Goal: Task Accomplishment & Management: Use online tool/utility

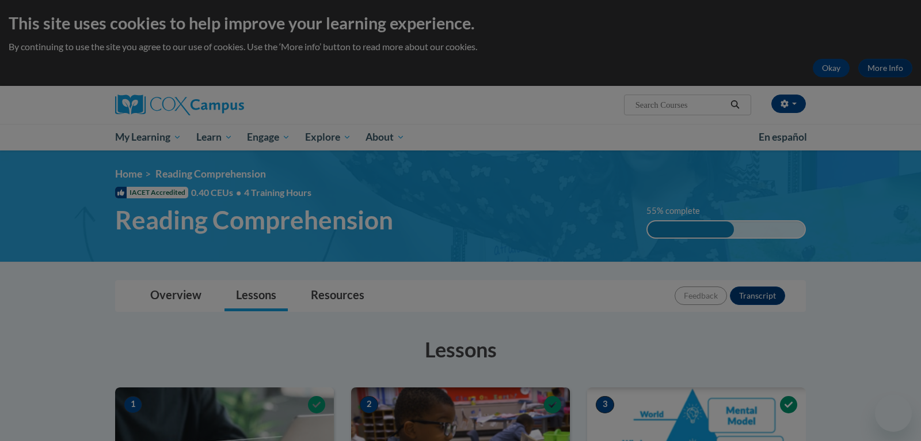
scroll to position [633, 0]
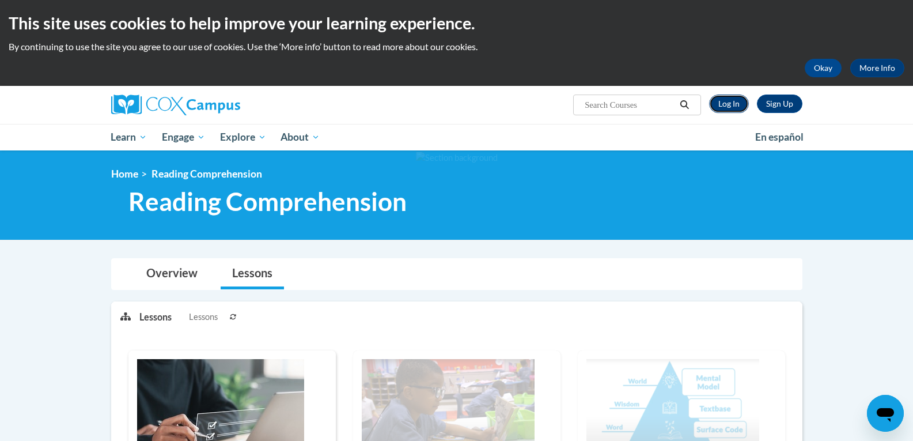
click at [726, 98] on link "Log In" at bounding box center [729, 103] width 40 height 18
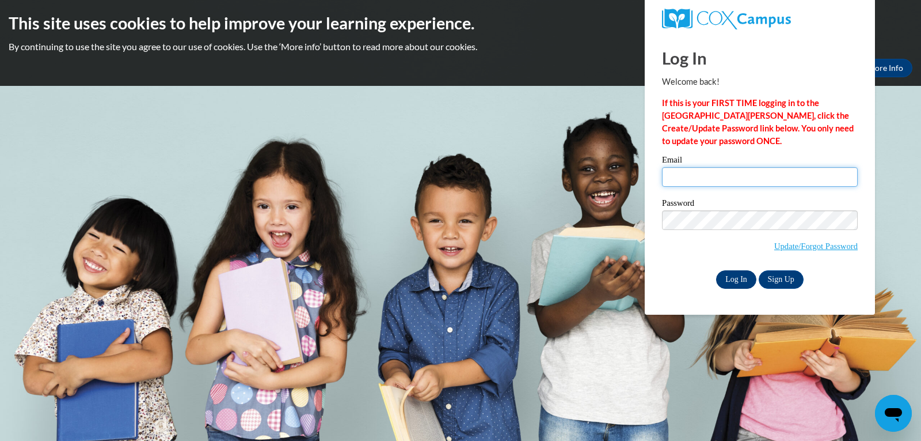
type input "mrreec7760@ung.edu"
click at [735, 276] on input "Log In" at bounding box center [736, 279] width 40 height 18
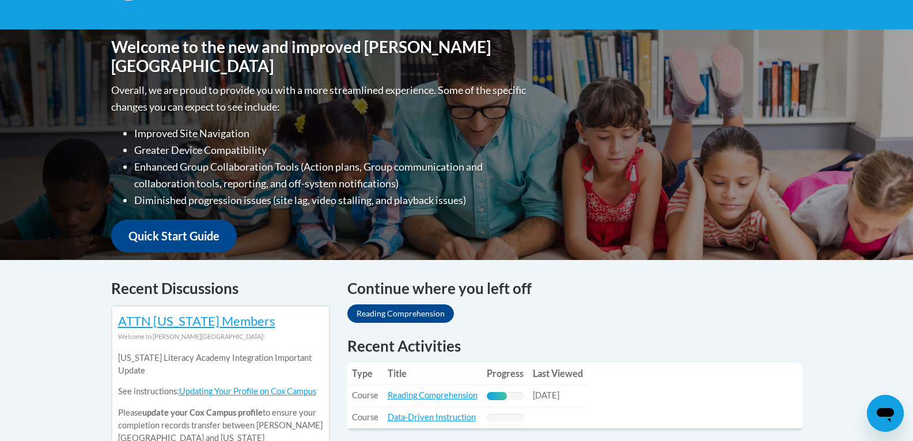
scroll to position [403, 0]
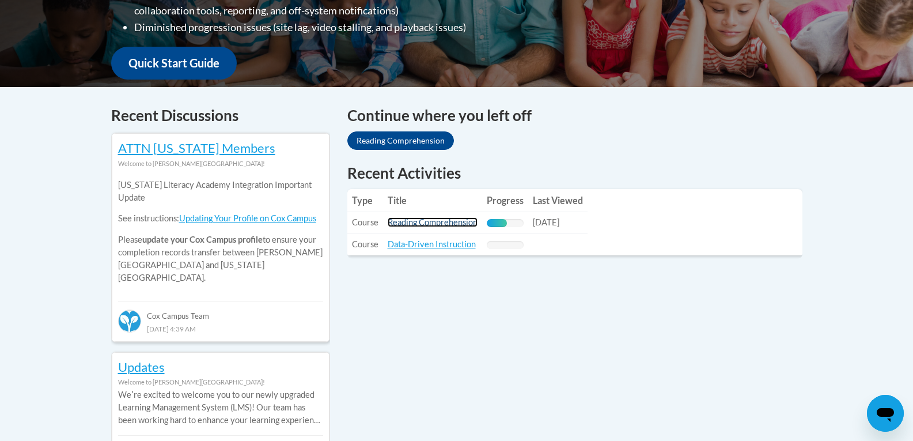
click at [424, 222] on link "Reading Comprehension" at bounding box center [433, 222] width 90 height 10
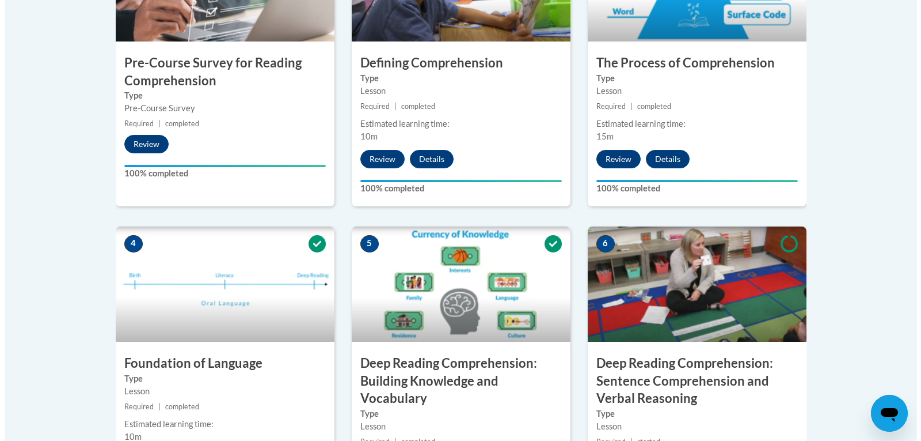
scroll to position [749, 0]
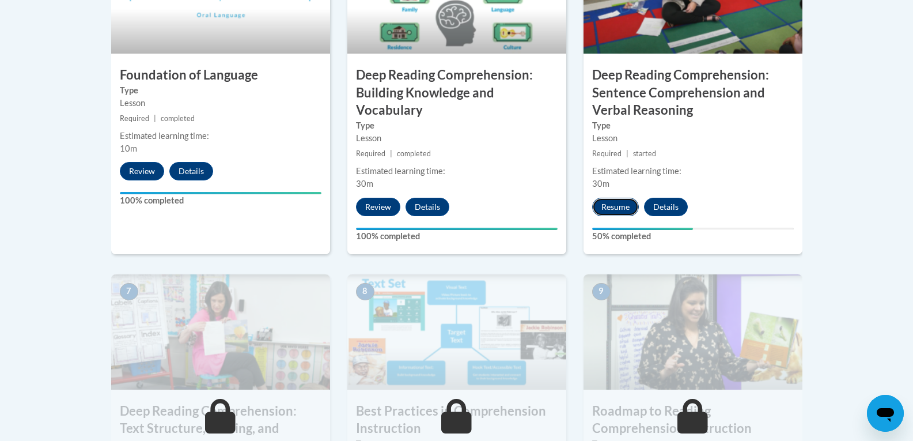
click at [622, 204] on button "Resume" at bounding box center [615, 207] width 47 height 18
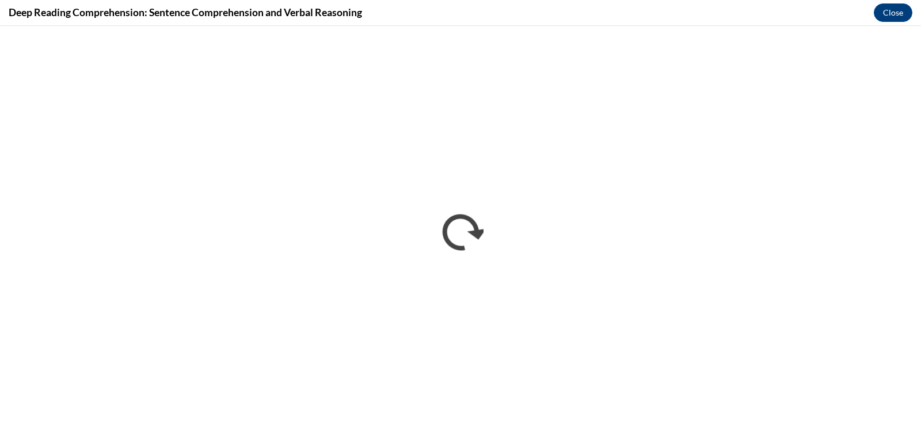
scroll to position [0, 0]
